Goal: Navigation & Orientation: Find specific page/section

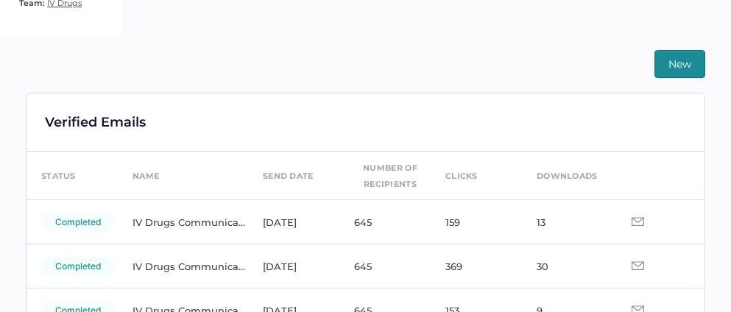
scroll to position [36, 0]
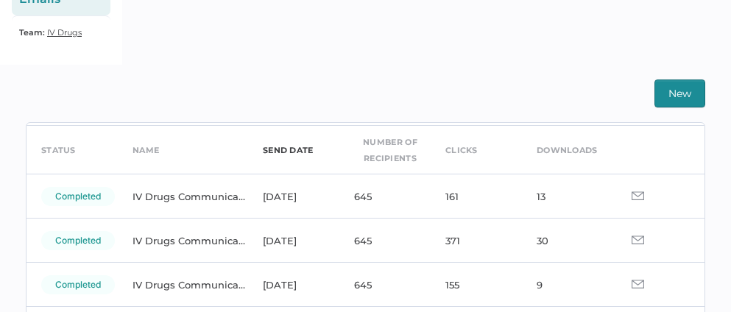
scroll to position [56, 0]
